Goal: Find specific page/section: Find specific page/section

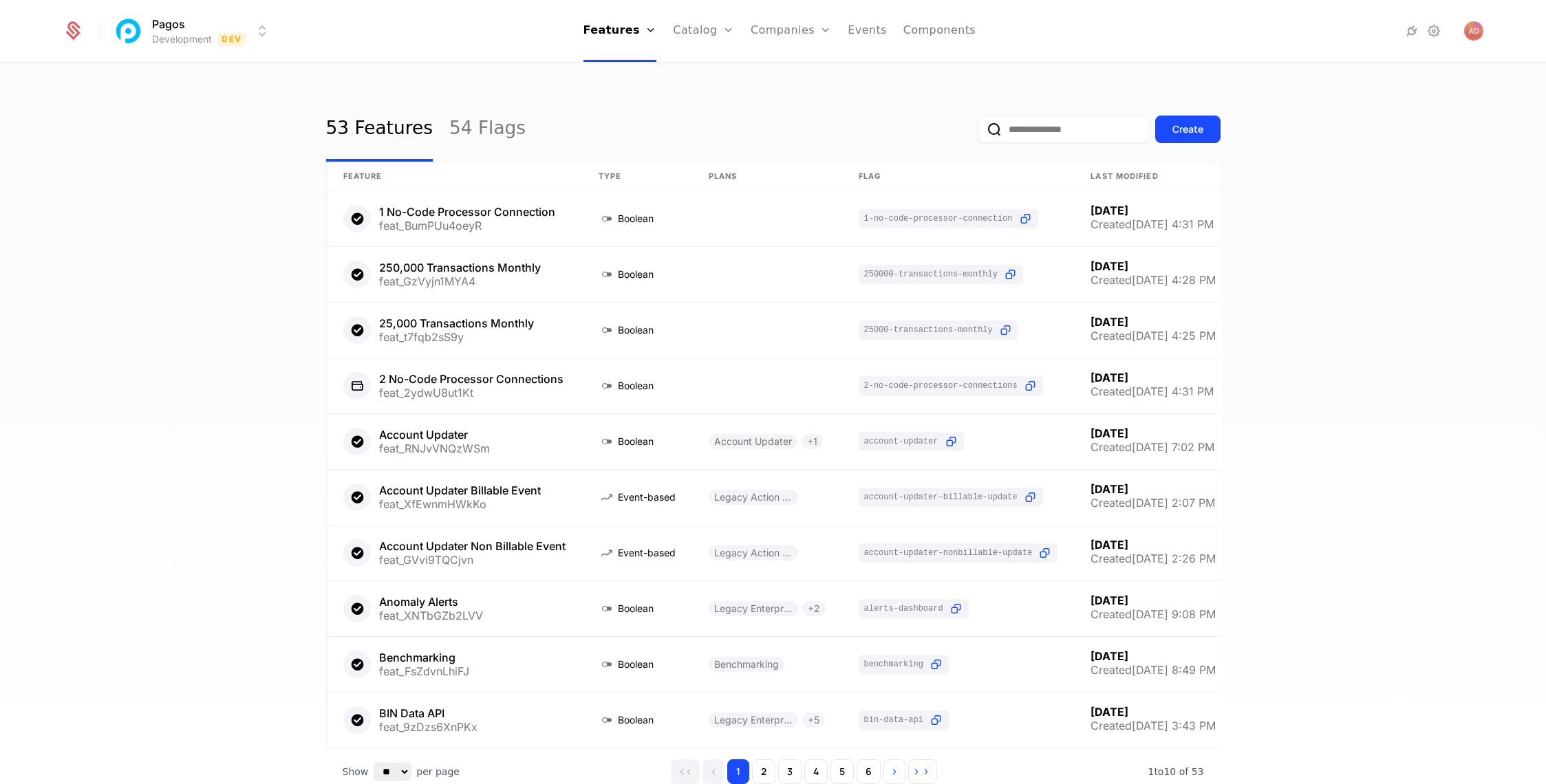
click at [173, 34] on html "Pagos Development Dev Features Features Flags Catalog Plans Add Ons Configurati…" at bounding box center [773, 392] width 1546 height 784
click at [187, 73] on div "Production" at bounding box center [164, 72] width 69 height 14
click at [783, 33] on link "Companies" at bounding box center [789, 31] width 81 height 62
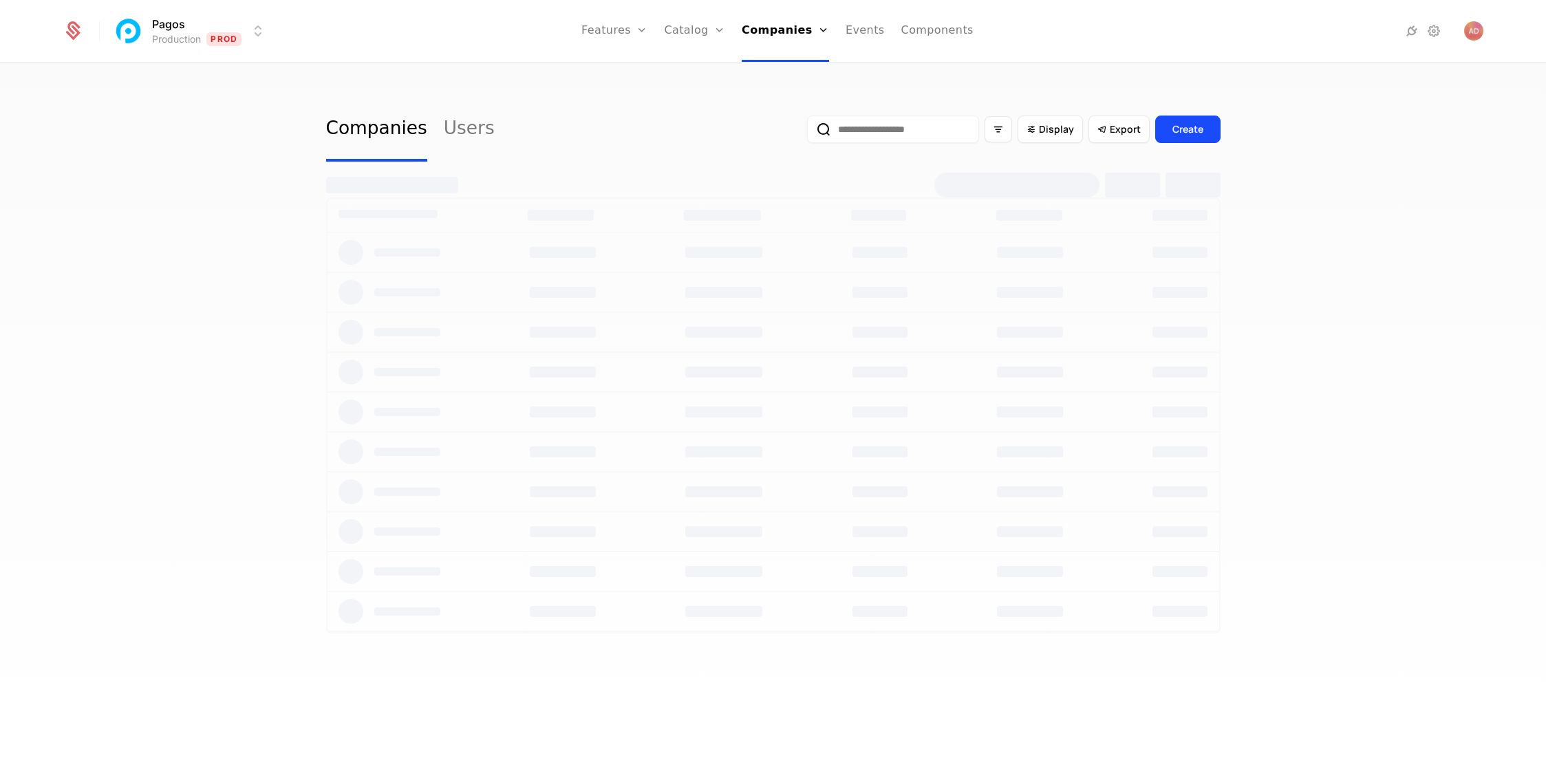
click at [886, 131] on input "email" at bounding box center [892, 130] width 172 height 28
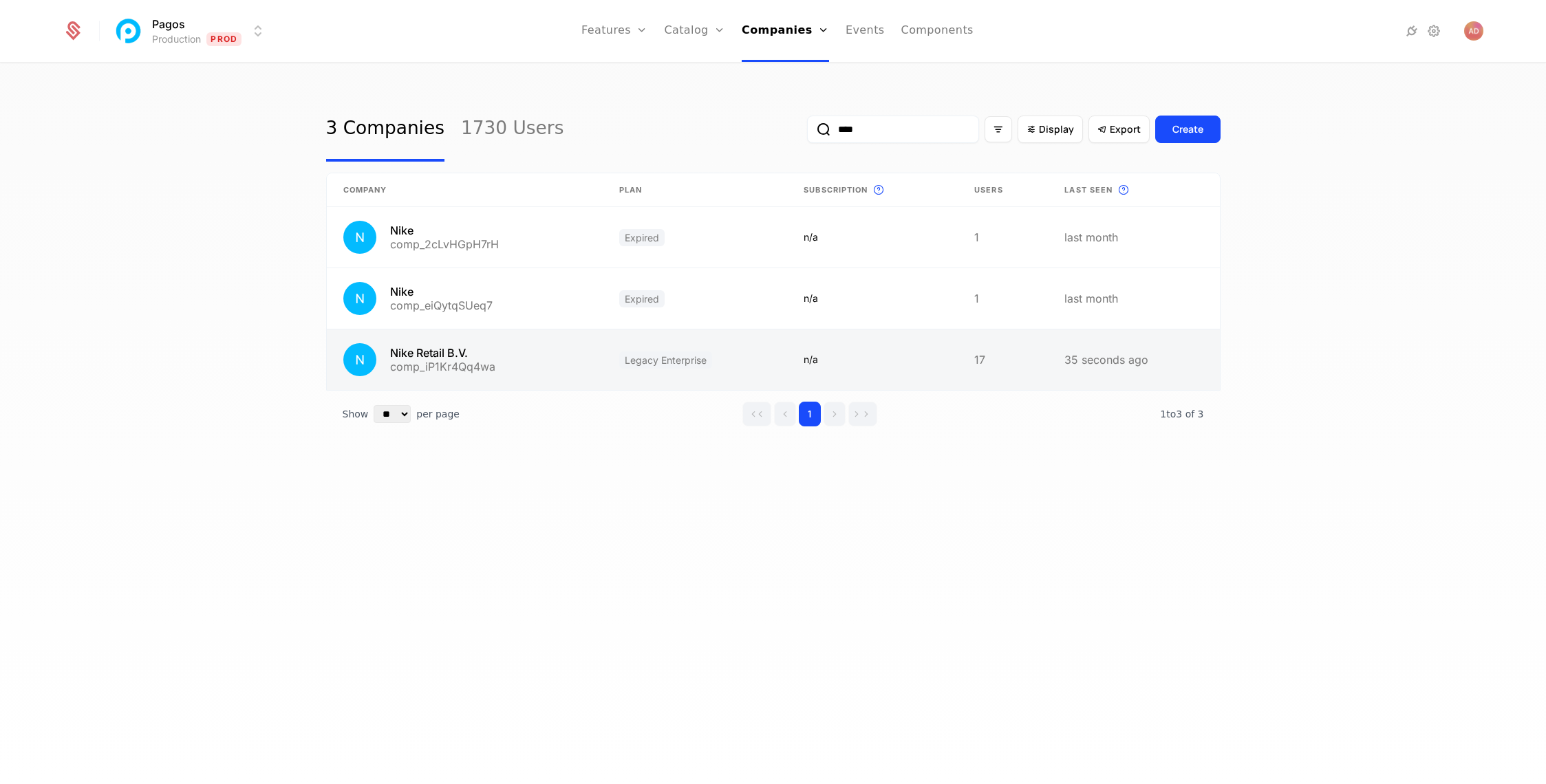
type input "****"
click at [432, 362] on link at bounding box center [466, 360] width 277 height 61
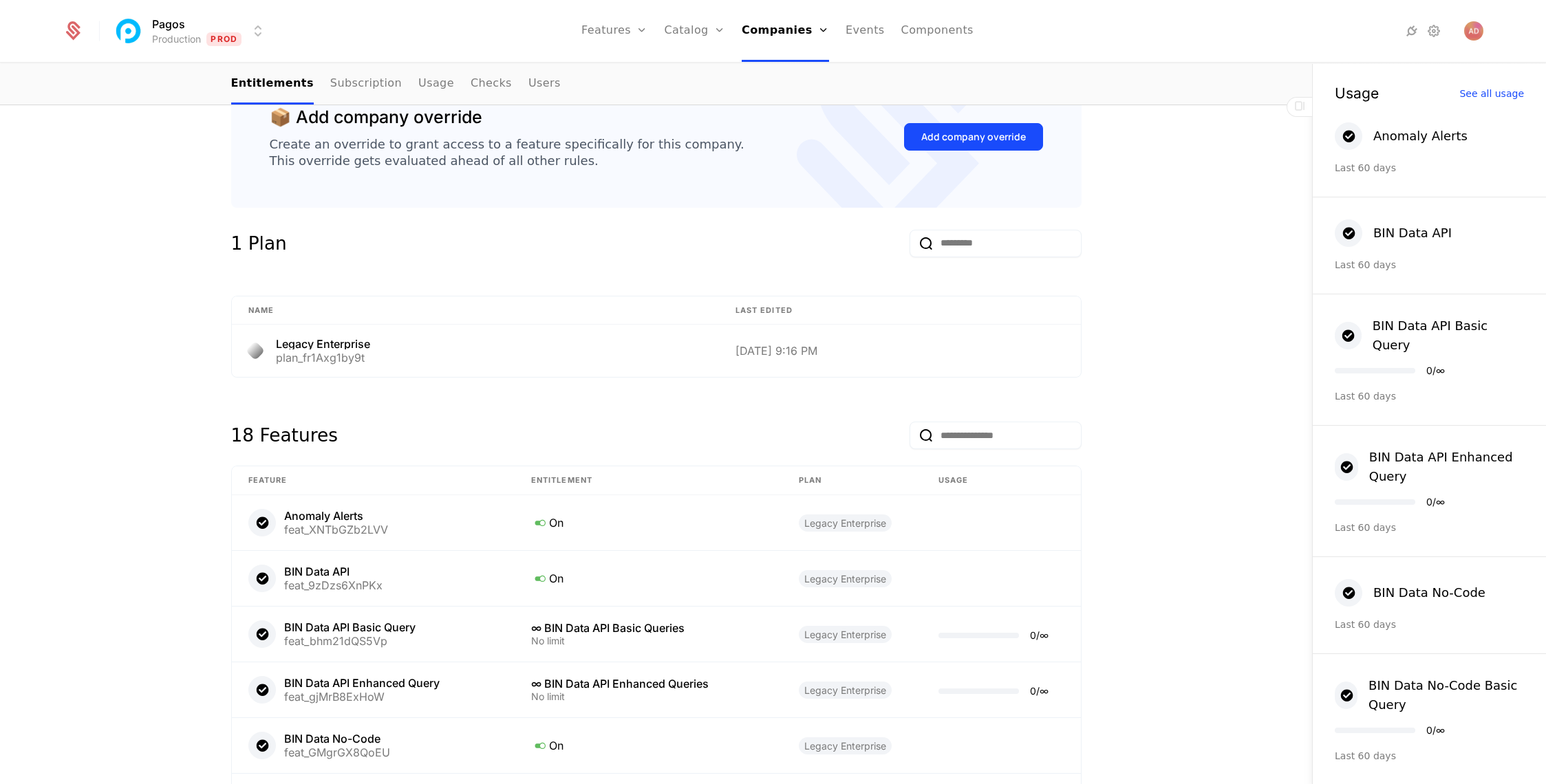
scroll to position [532, 0]
